Goal: Task Accomplishment & Management: Complete application form

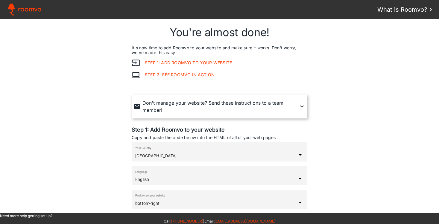
scroll to position [108, 0]
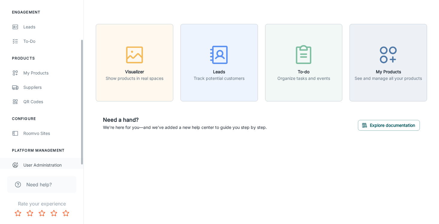
scroll to position [58, 0]
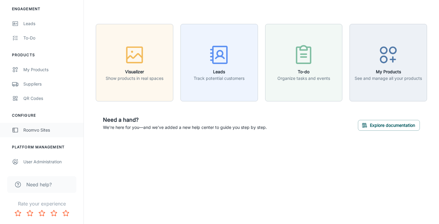
click at [41, 131] on div "Roomvo Sites" at bounding box center [50, 130] width 54 height 7
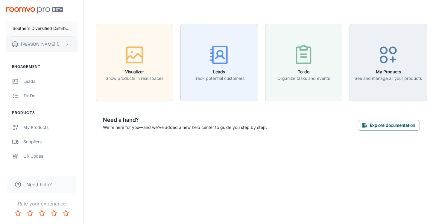
click at [66, 42] on icon "scrollable content" at bounding box center [66, 44] width 5 height 5
click at [66, 42] on div at bounding box center [219, 112] width 439 height 224
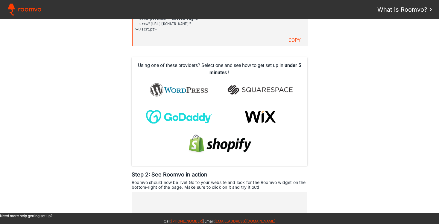
scroll to position [229, 0]
